Goal: Task Accomplishment & Management: Manage account settings

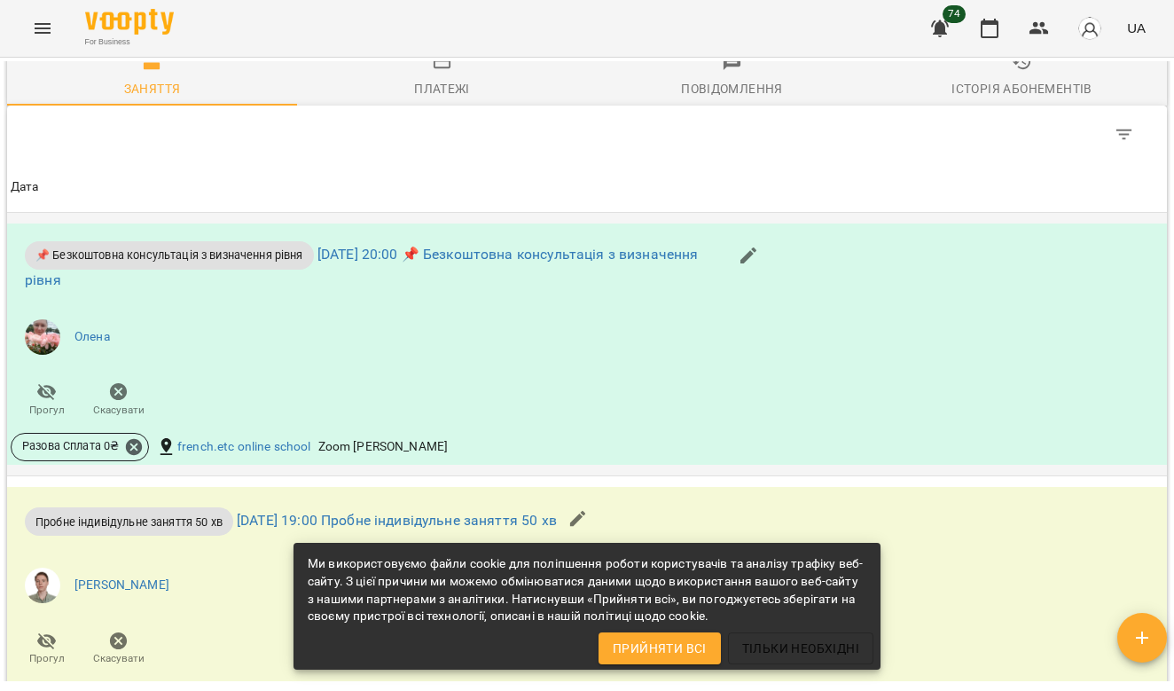
scroll to position [878, 0]
click at [730, 88] on span "Повідомлення" at bounding box center [731, 75] width 269 height 48
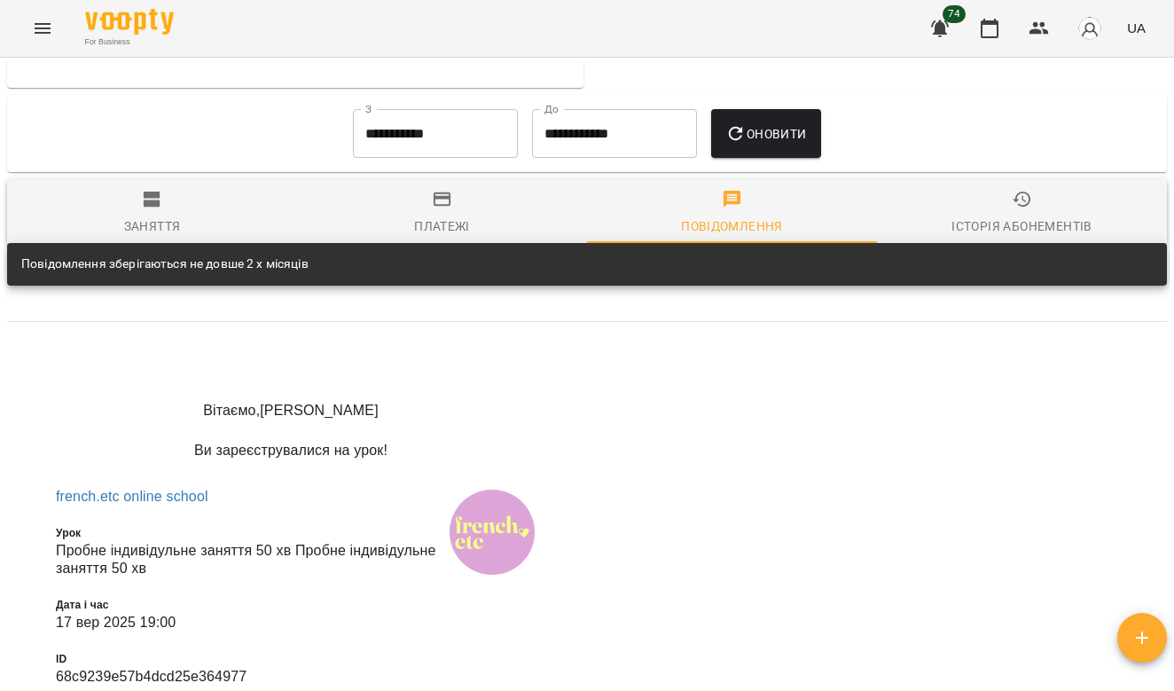
scroll to position [753, 0]
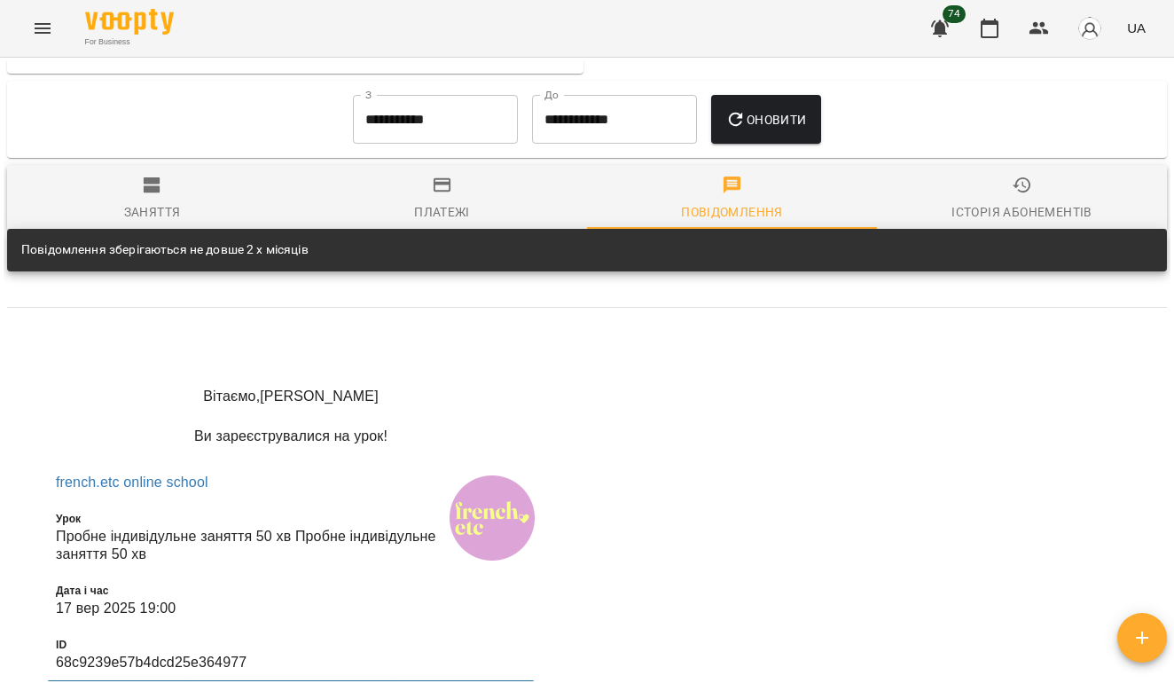
click at [170, 197] on span "Заняття" at bounding box center [152, 199] width 269 height 48
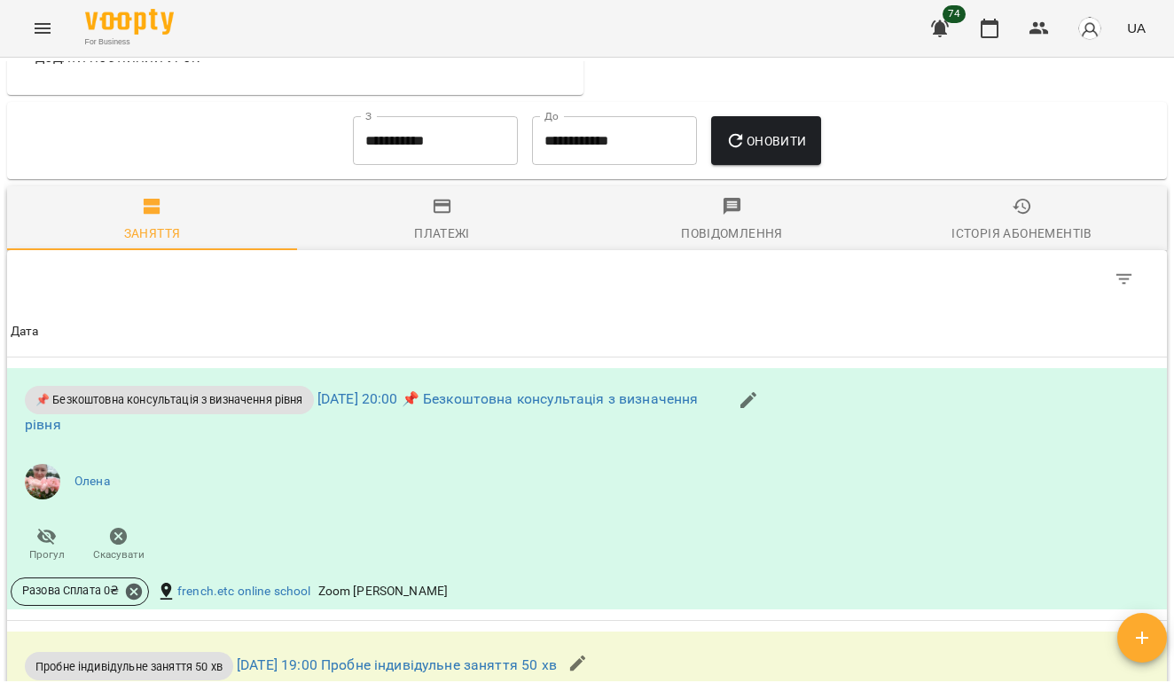
scroll to position [745, 0]
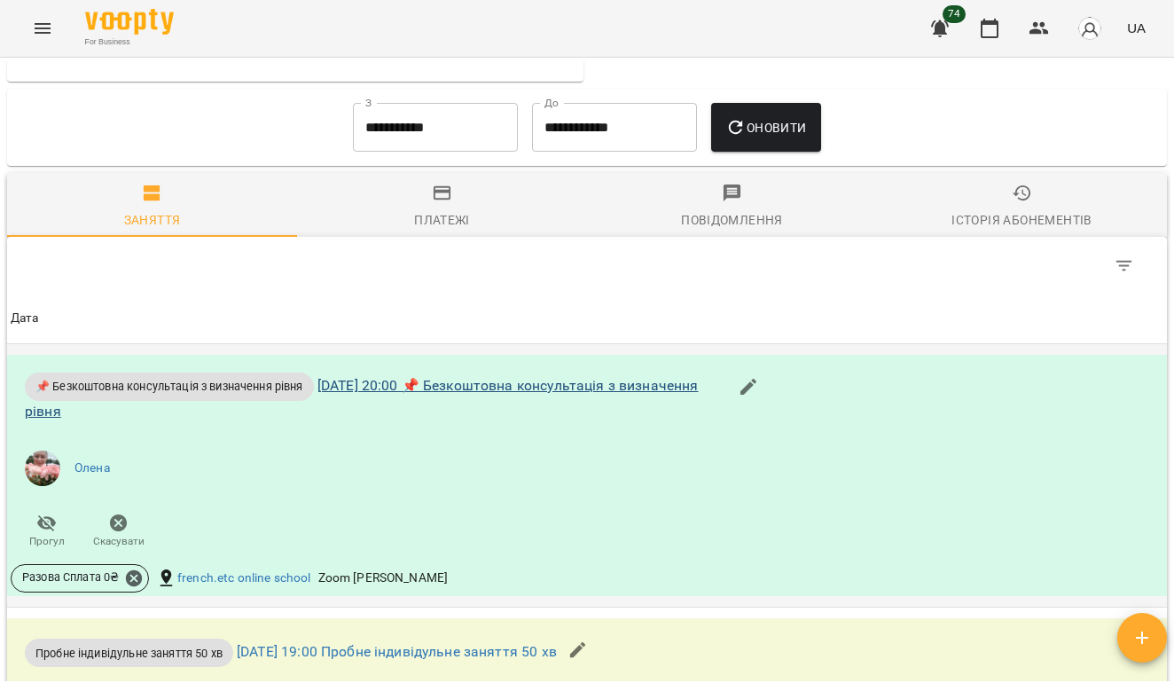
click at [394, 398] on link "[DATE] 20:00 📌 Безкоштовна консультація з визначення рівня" at bounding box center [361, 398] width 673 height 43
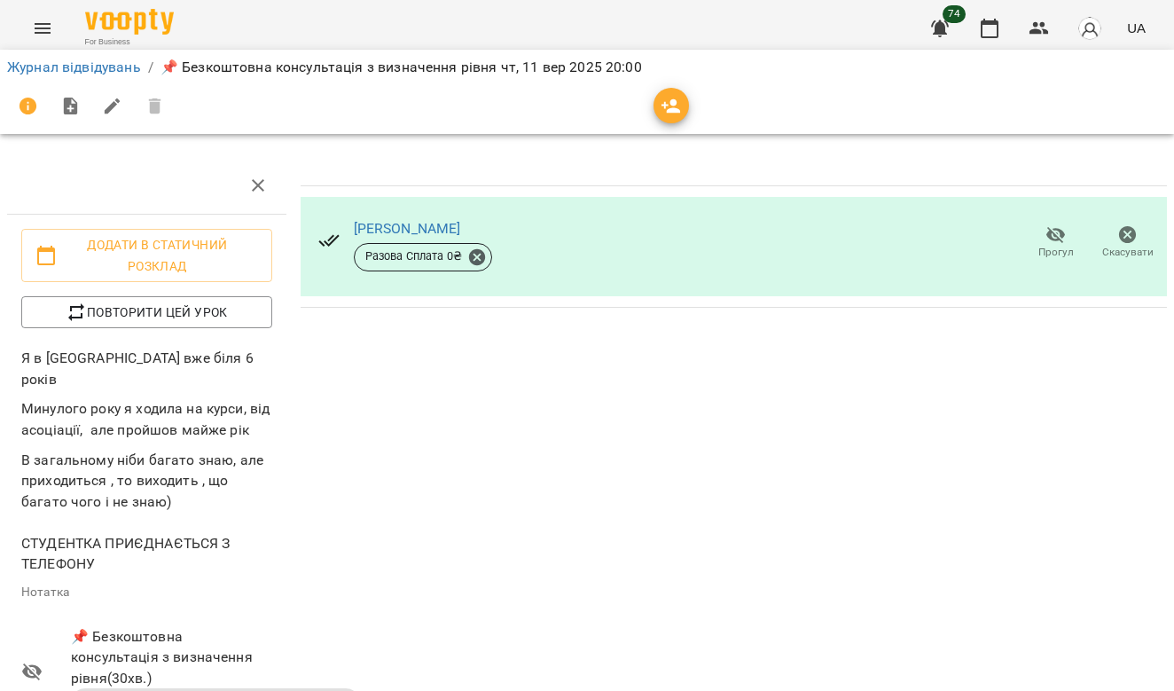
click at [124, 25] on img at bounding box center [129, 22] width 89 height 26
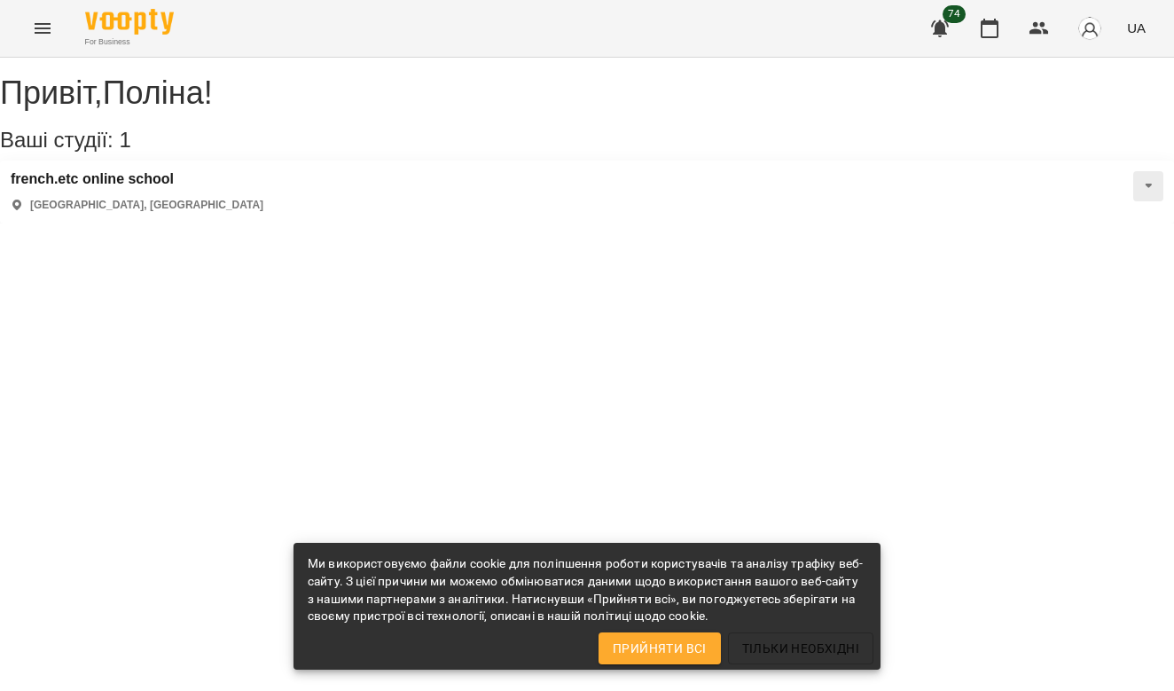
click at [1133, 201] on button at bounding box center [1148, 186] width 30 height 30
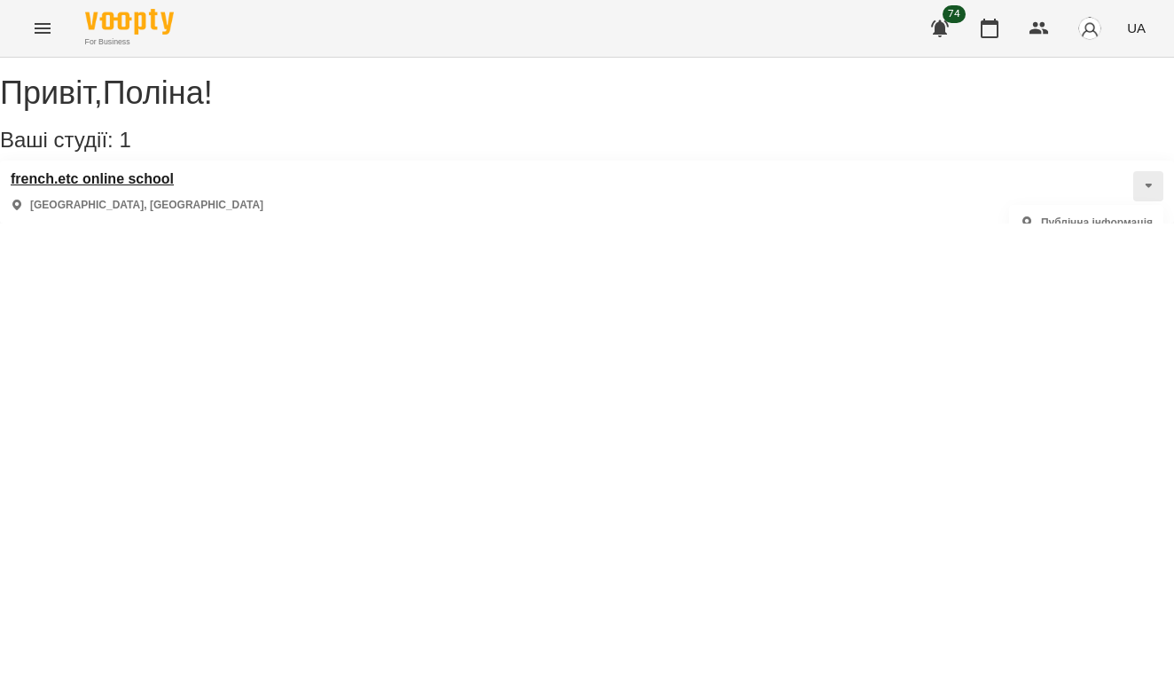
click at [142, 187] on h3 "french.etc online school" at bounding box center [137, 179] width 253 height 16
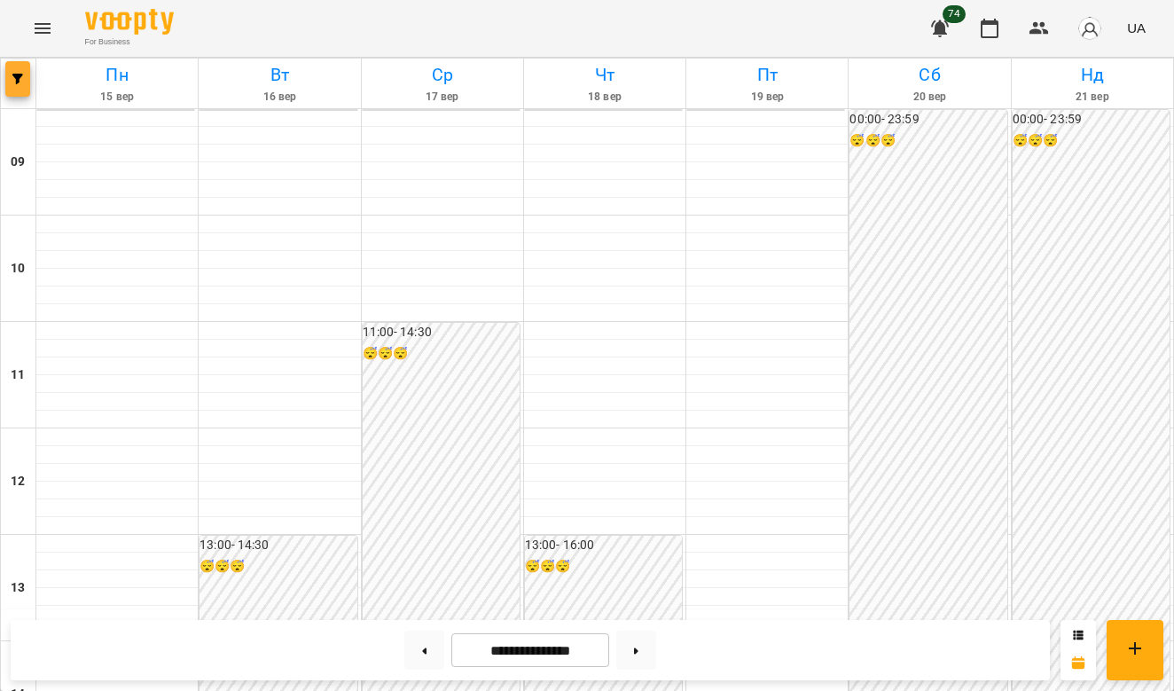
click at [20, 80] on icon "button" at bounding box center [17, 79] width 11 height 11
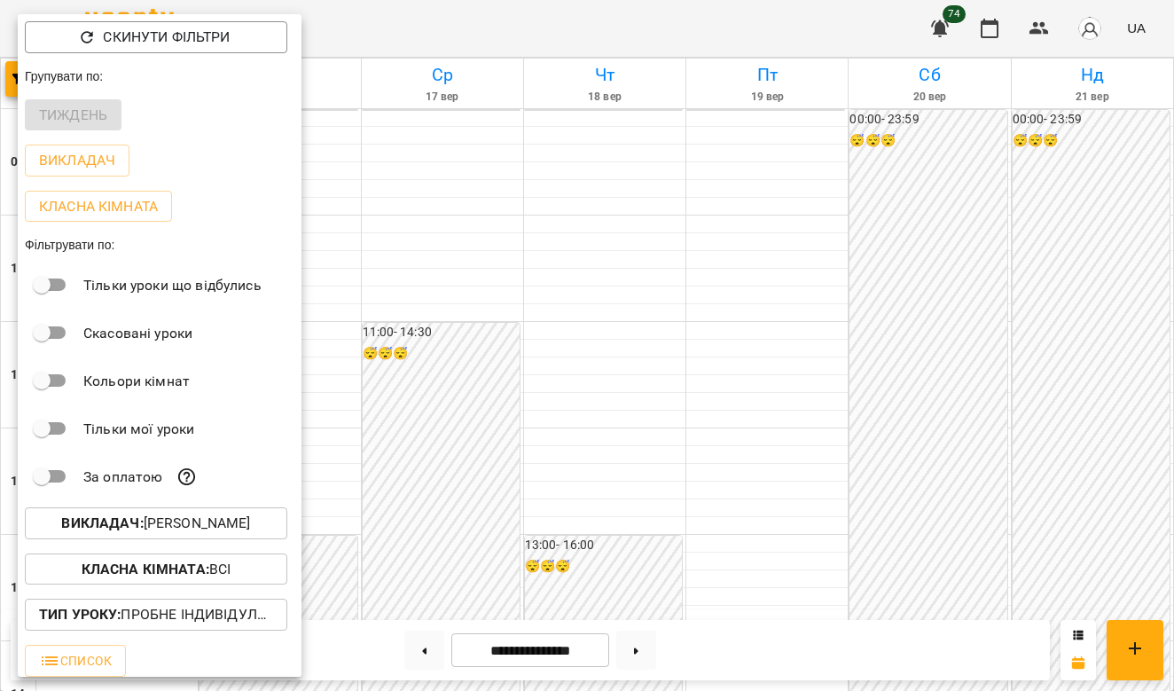
click at [143, 531] on b "Викладач :" at bounding box center [102, 522] width 82 height 17
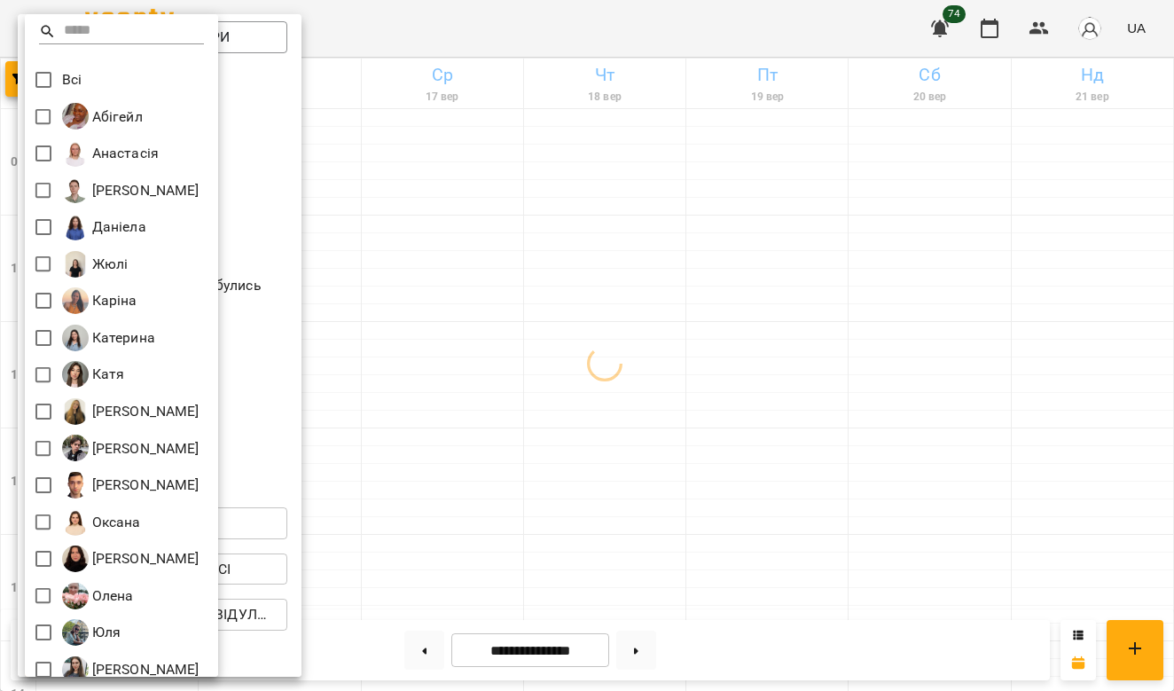
click at [282, 494] on div at bounding box center [587, 345] width 1174 height 691
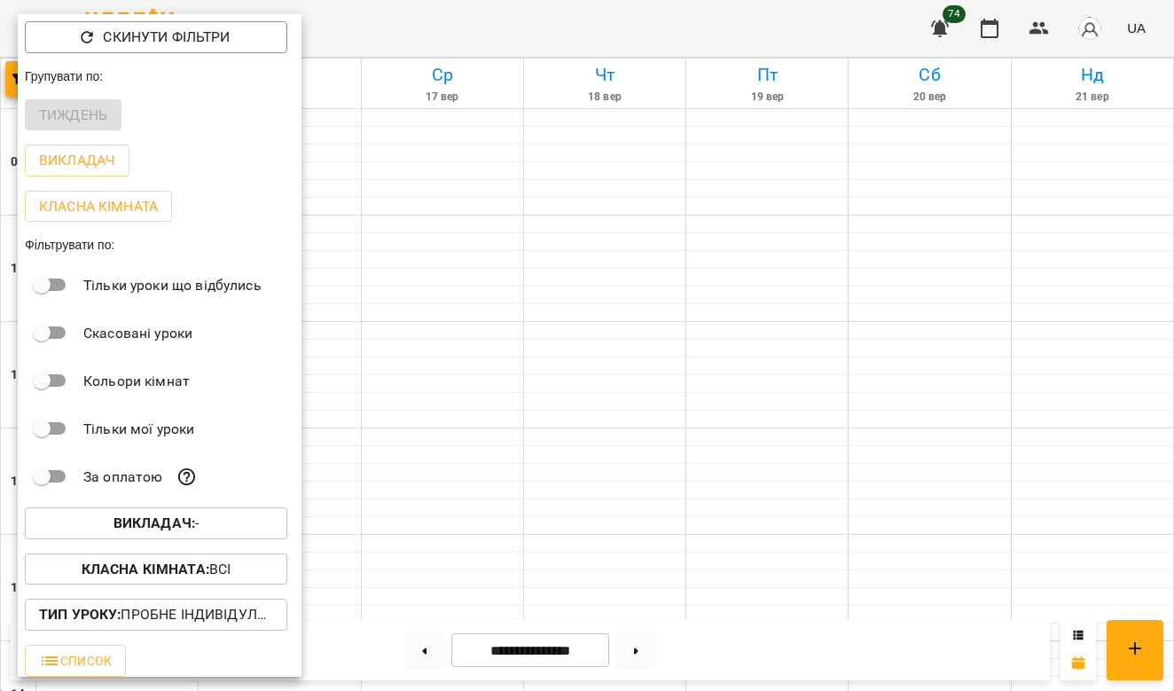
click at [229, 615] on p "Тип Уроку : Пробне індивідульне заняття 50 хв" at bounding box center [156, 614] width 234 height 21
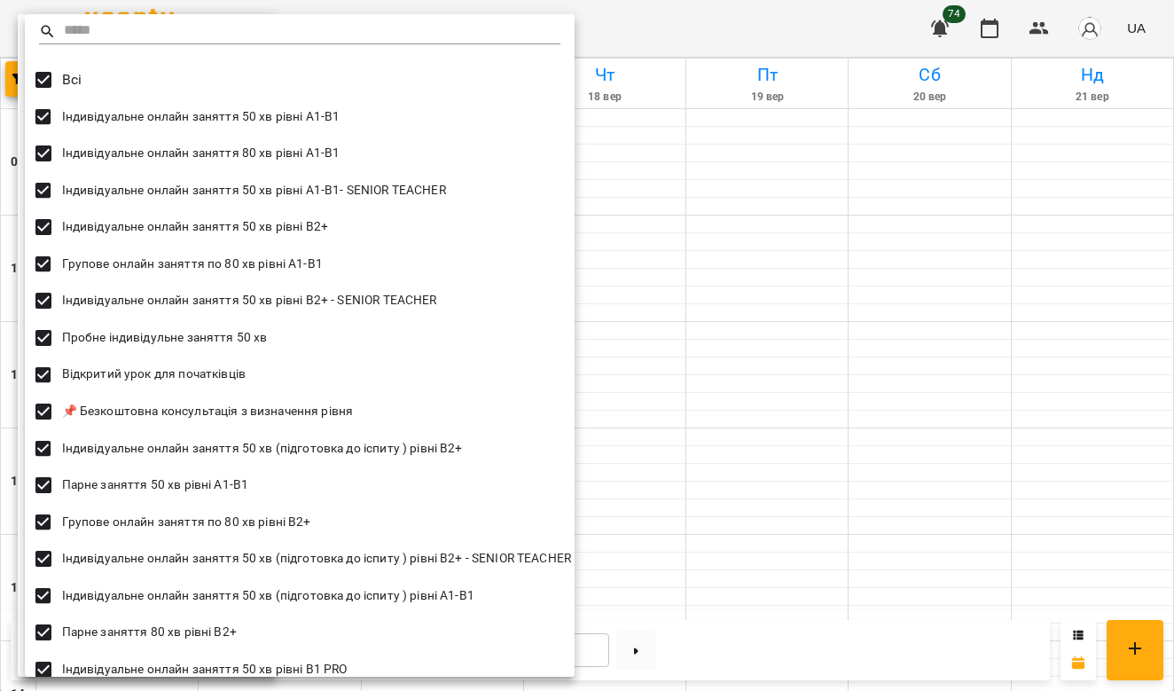
click at [715, 342] on div at bounding box center [587, 345] width 1174 height 691
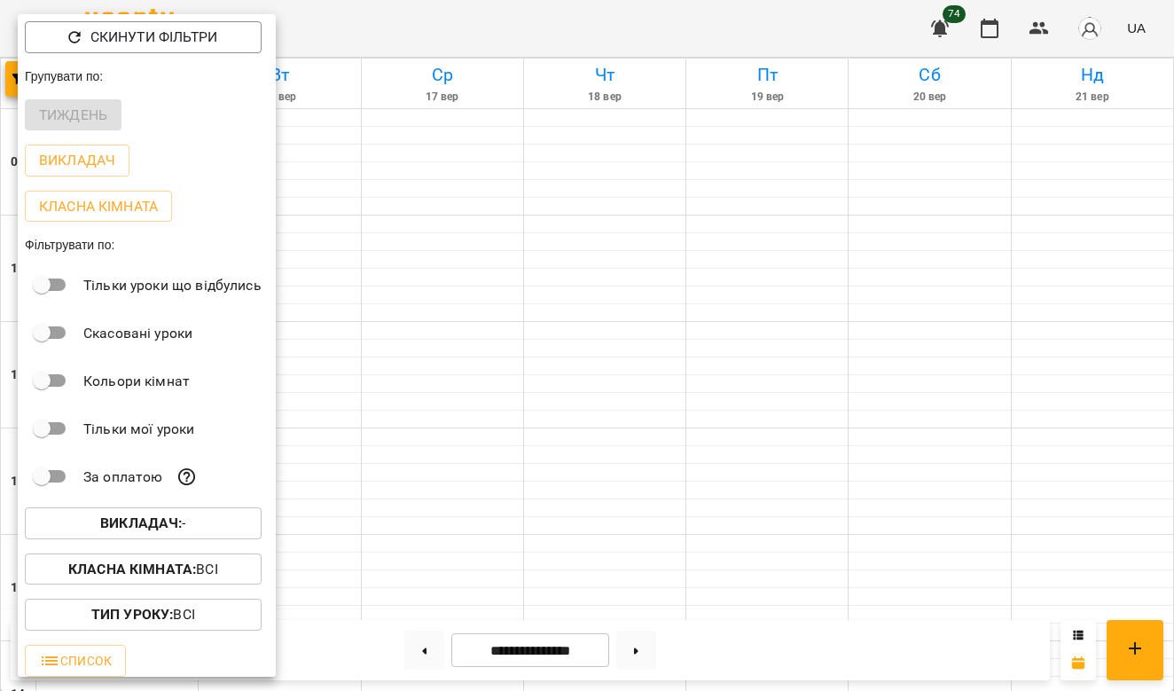
click at [882, 30] on div at bounding box center [587, 345] width 1174 height 691
